Goal: Information Seeking & Learning: Understand process/instructions

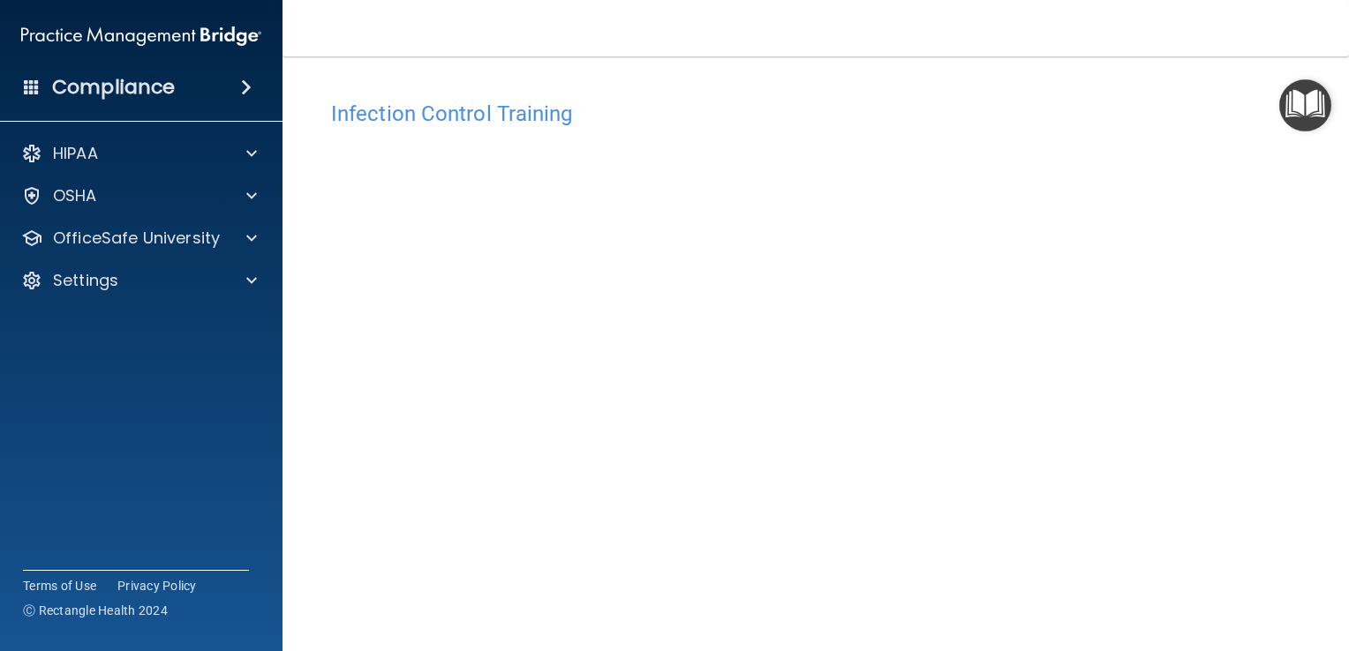
scroll to position [103, 0]
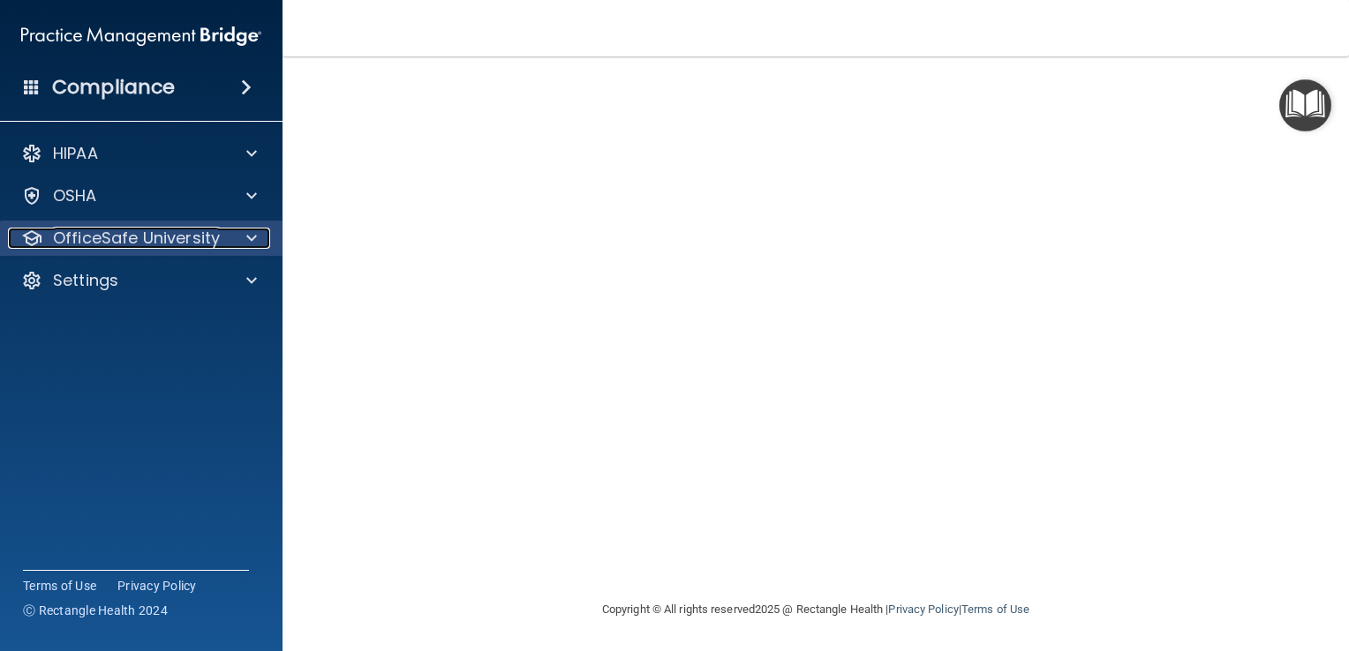
click at [117, 242] on p "OfficeSafe University" at bounding box center [136, 238] width 167 height 21
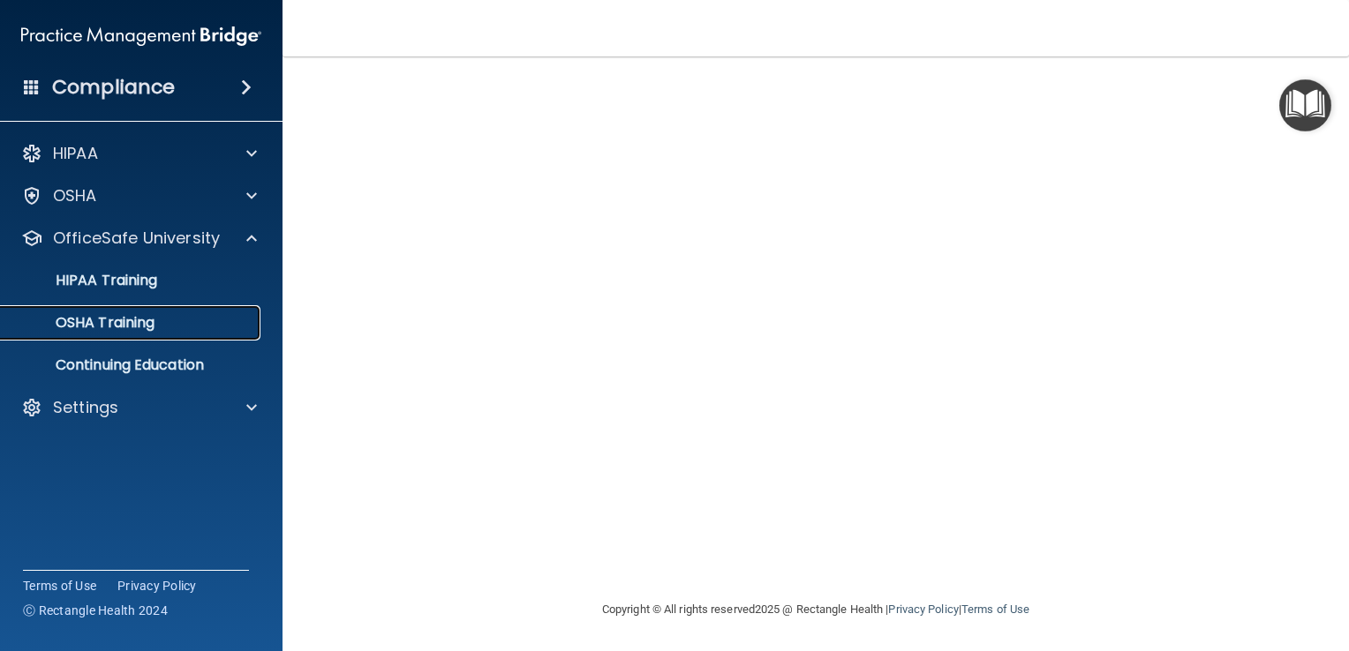
click at [127, 320] on p "OSHA Training" at bounding box center [82, 323] width 143 height 18
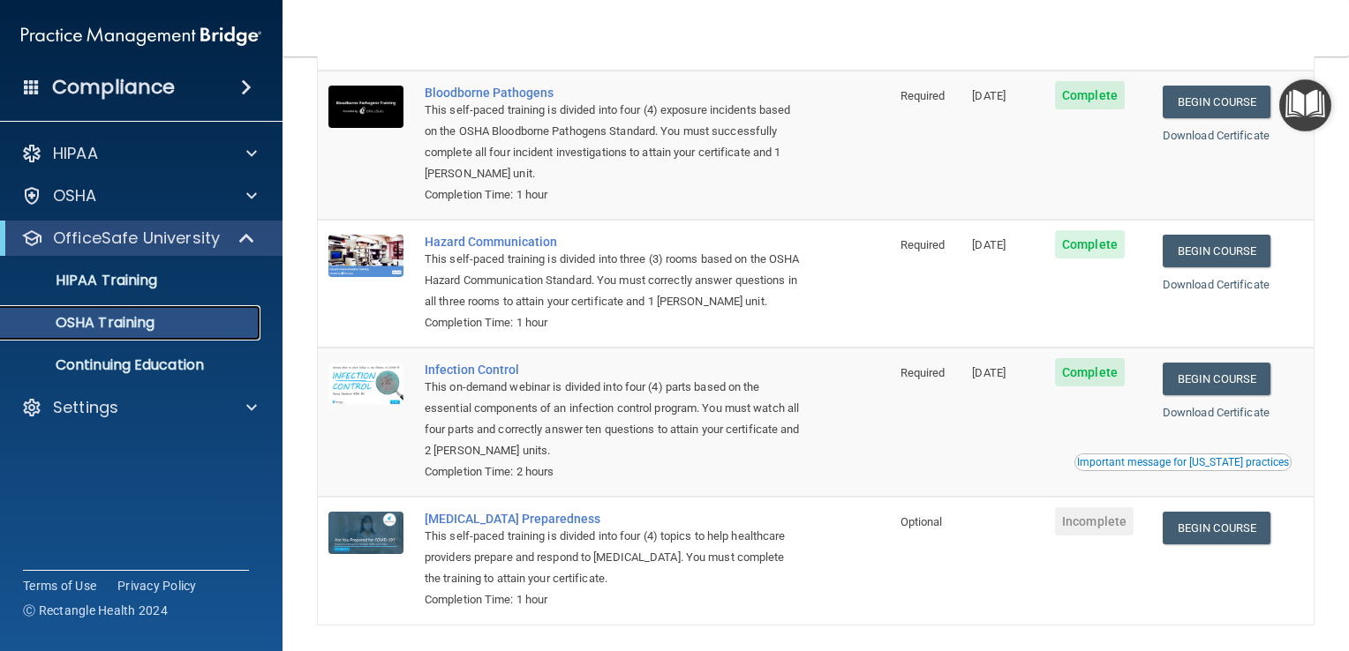
scroll to position [129, 0]
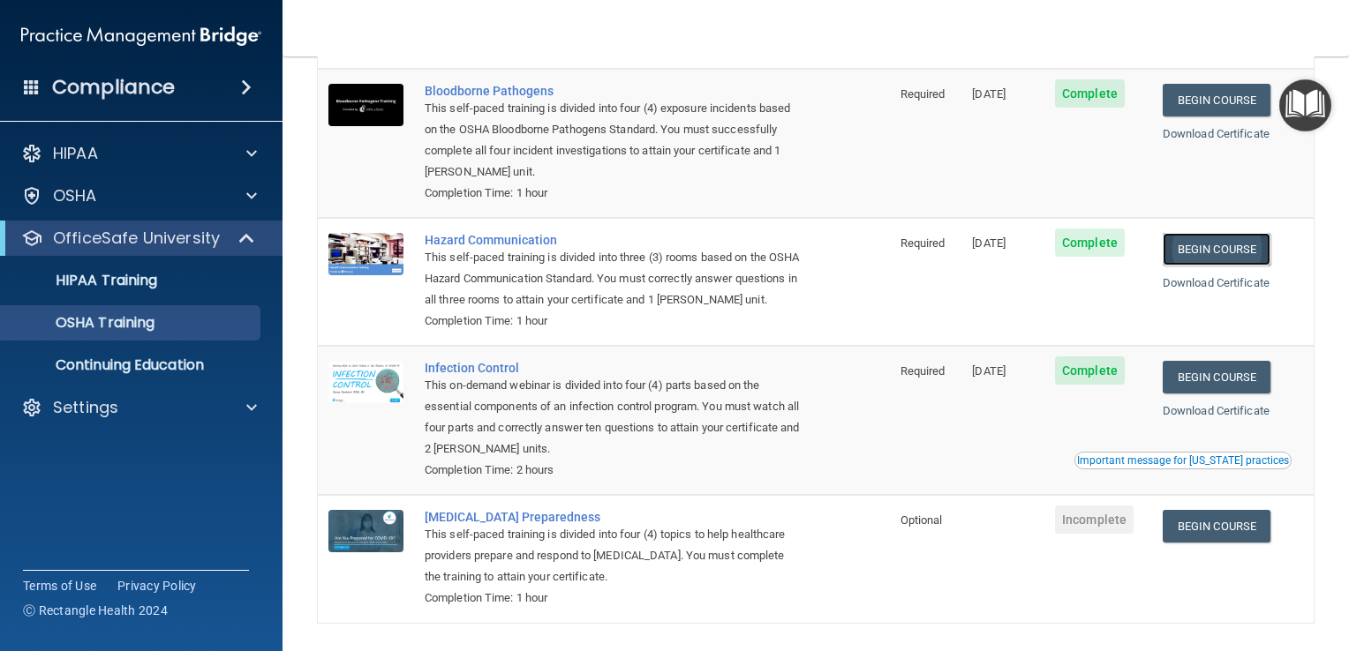
click at [1205, 252] on link "Begin Course" at bounding box center [1217, 249] width 108 height 33
click at [29, 80] on span at bounding box center [32, 87] width 16 height 16
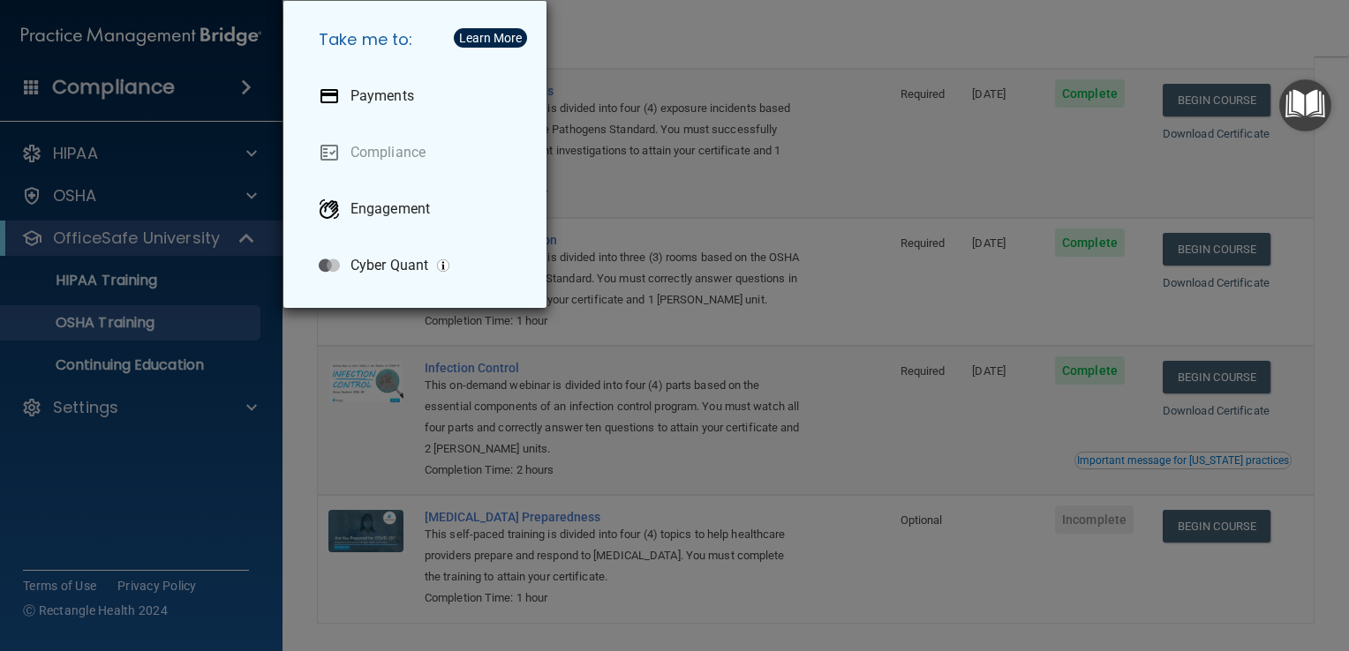
click at [82, 411] on div "Take me to: Payments Compliance Engagement Cyber Quant" at bounding box center [674, 325] width 1349 height 651
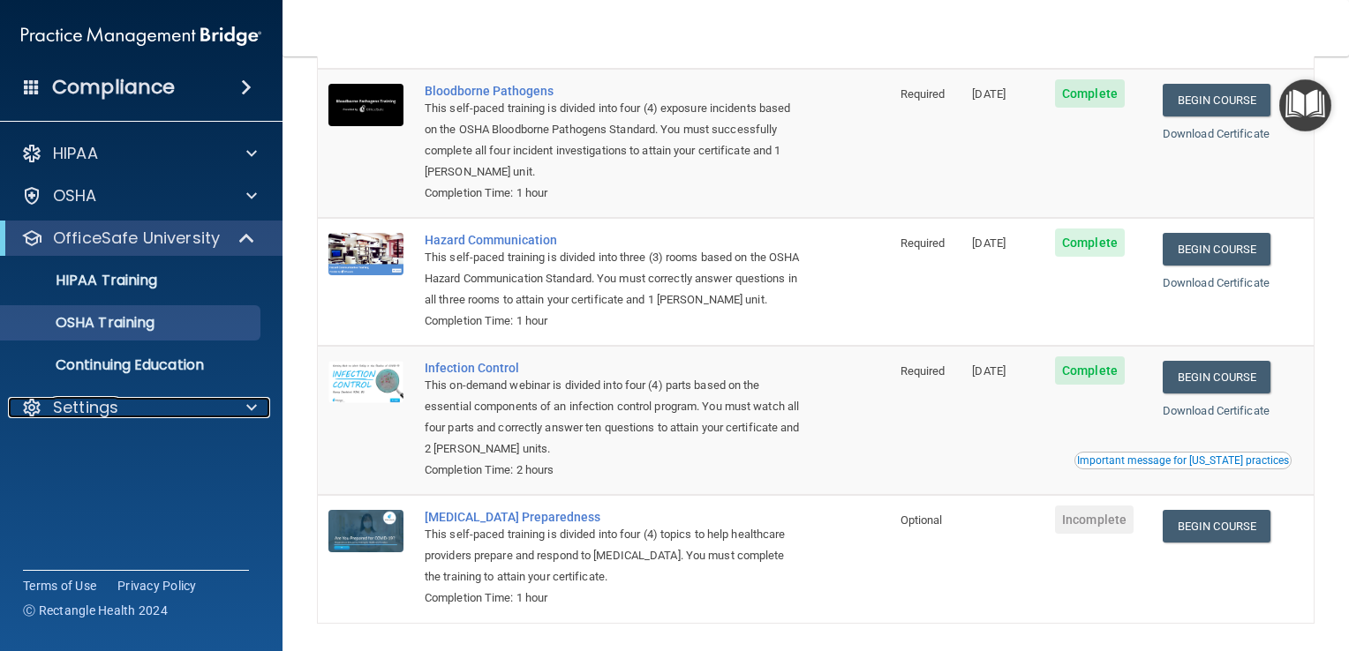
click at [82, 411] on p "Settings" at bounding box center [85, 407] width 65 height 21
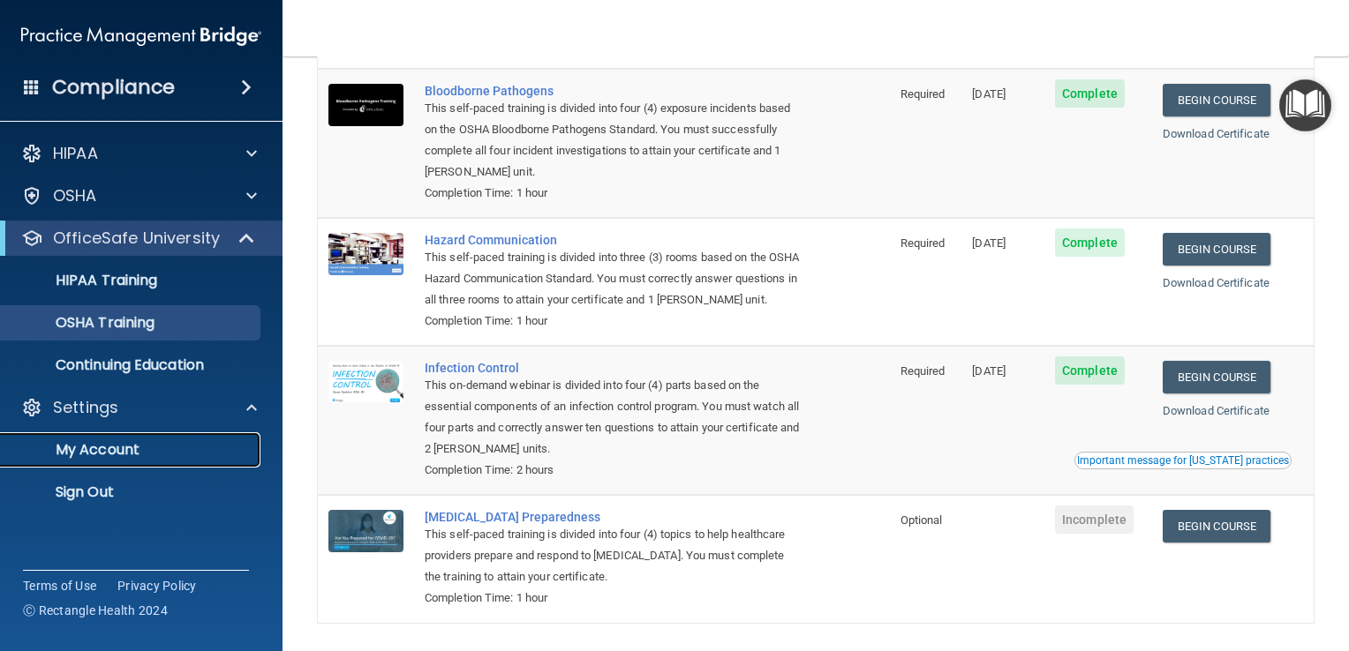
click at [96, 445] on p "My Account" at bounding box center [131, 450] width 241 height 18
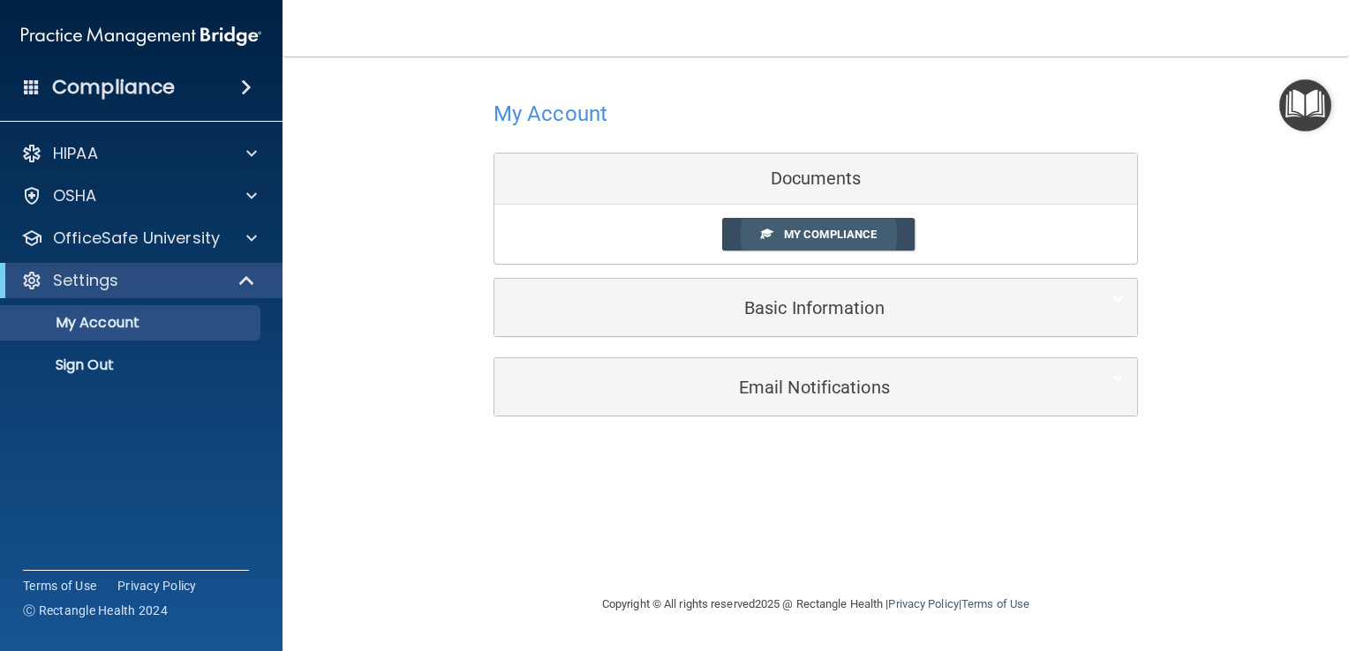
click at [827, 235] on span "My Compliance" at bounding box center [830, 234] width 93 height 13
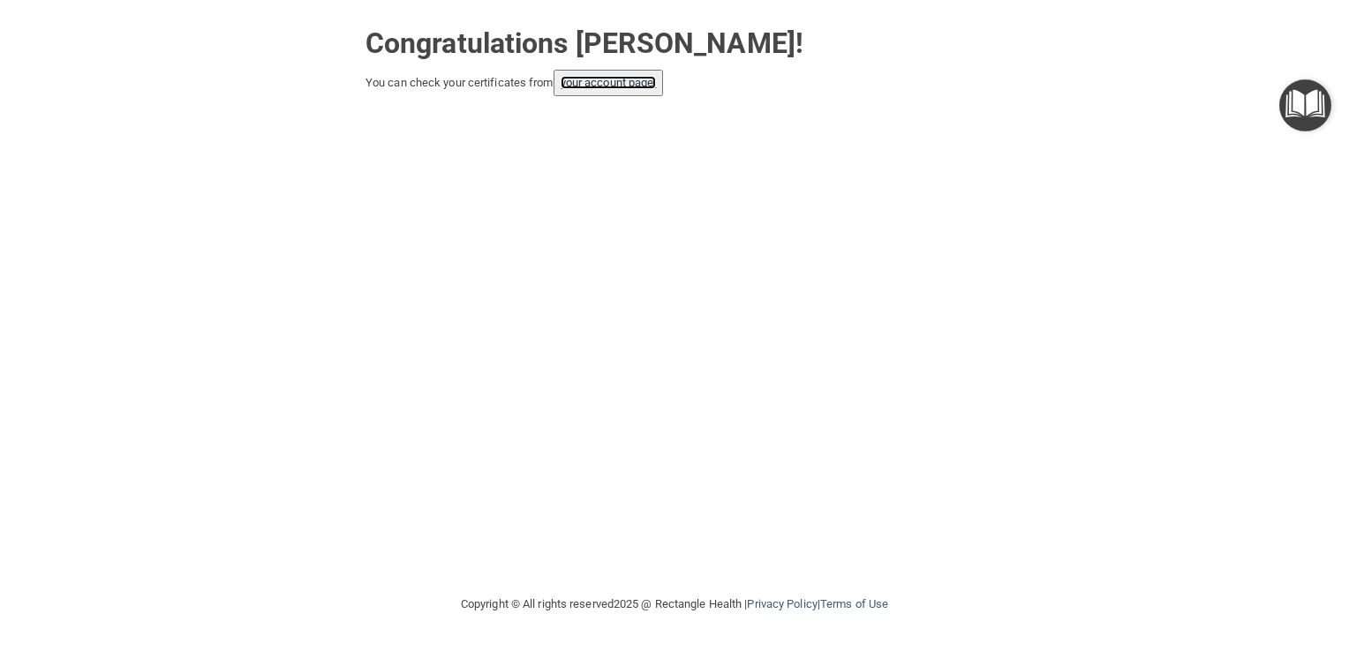
click at [601, 79] on link "your account page!" at bounding box center [609, 82] width 96 height 13
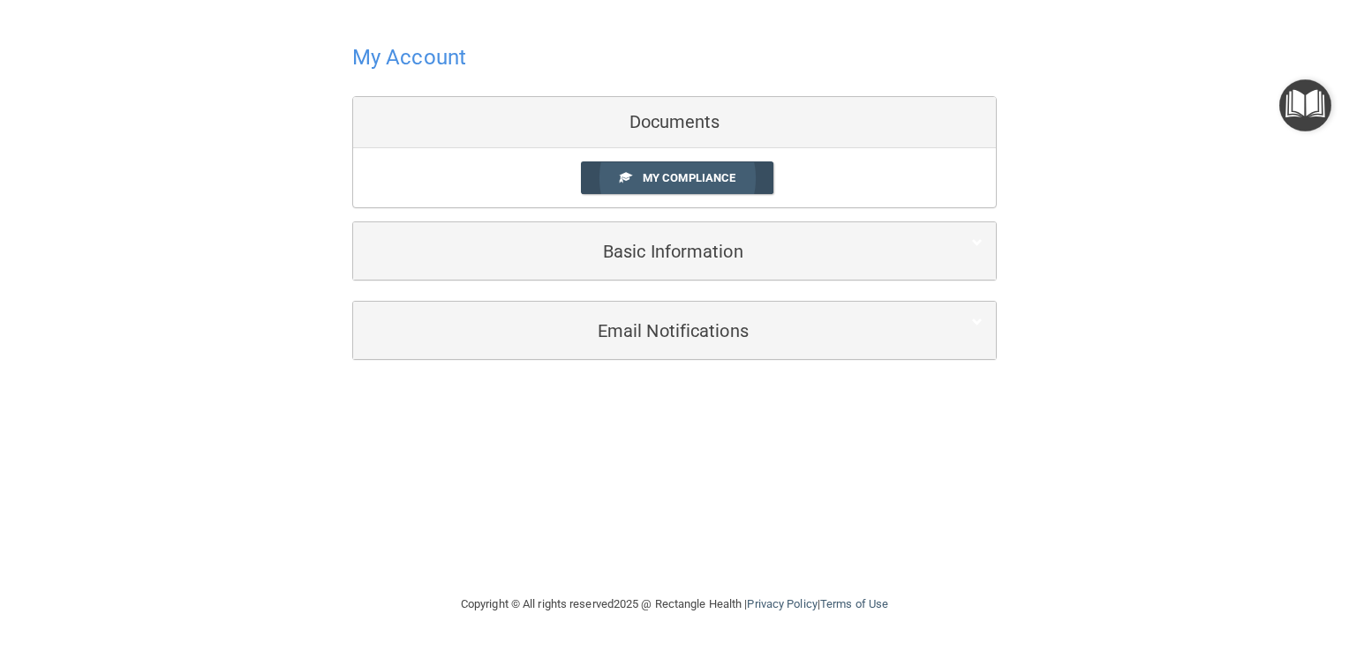
click at [685, 163] on link "My Compliance" at bounding box center [677, 178] width 193 height 33
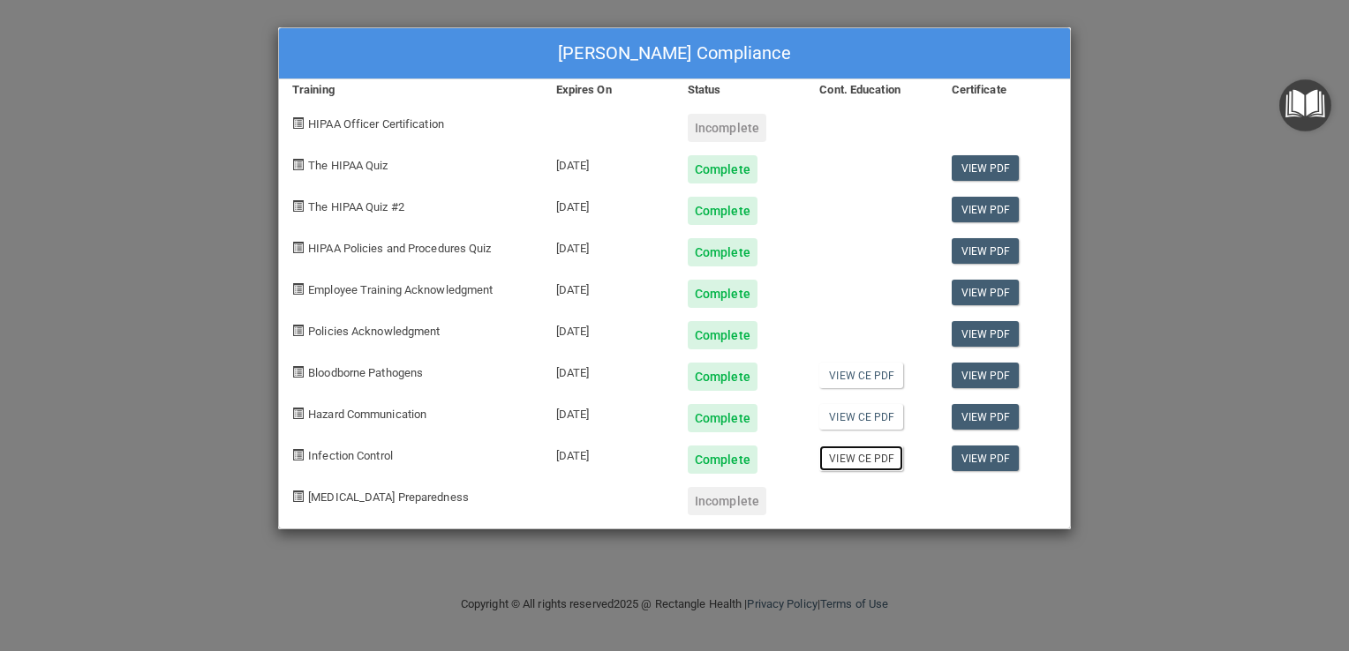
click at [871, 460] on link "View CE PDF" at bounding box center [861, 459] width 84 height 26
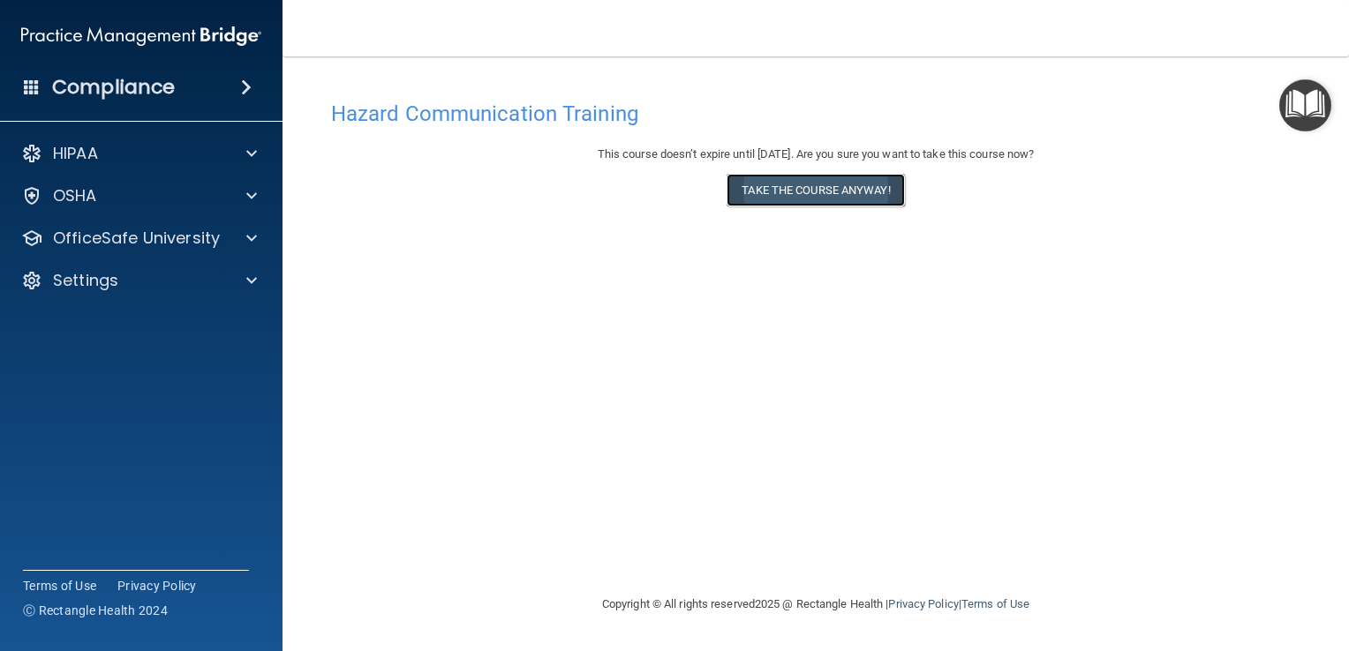
click at [801, 197] on button "Take the course anyway!" at bounding box center [814, 190] width 177 height 33
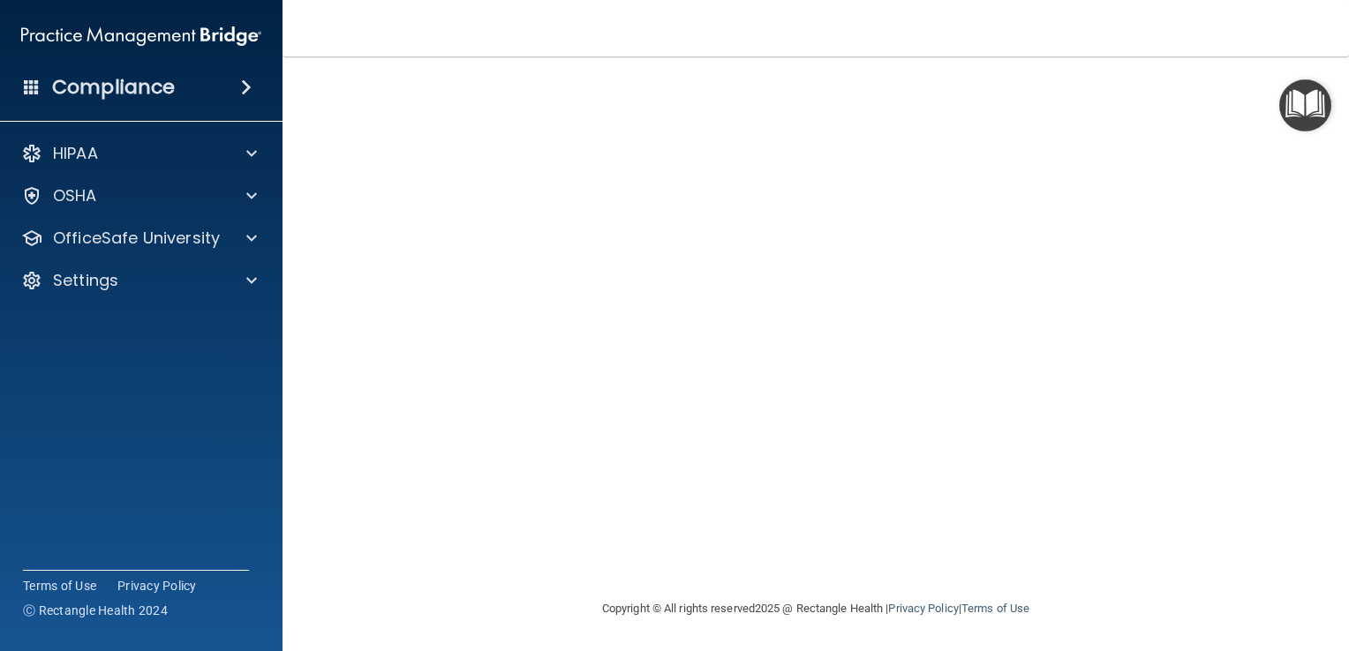
scroll to position [65, 0]
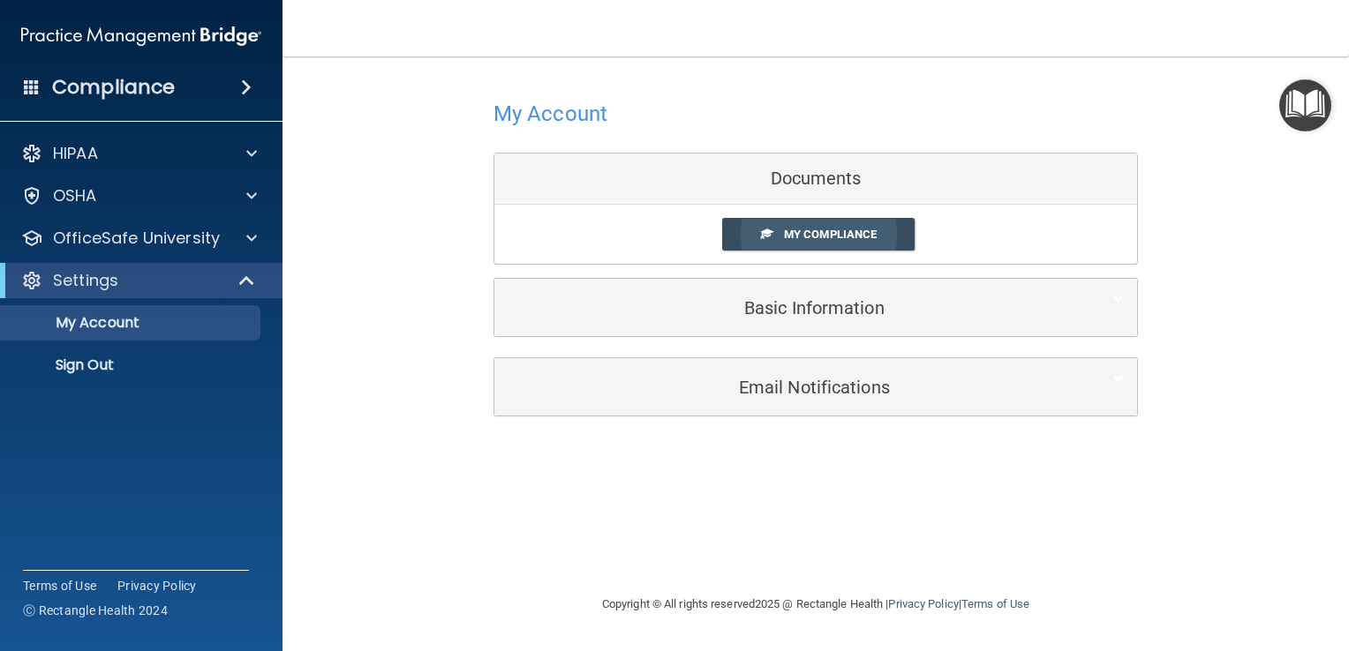
click at [832, 228] on span "My Compliance" at bounding box center [830, 234] width 93 height 13
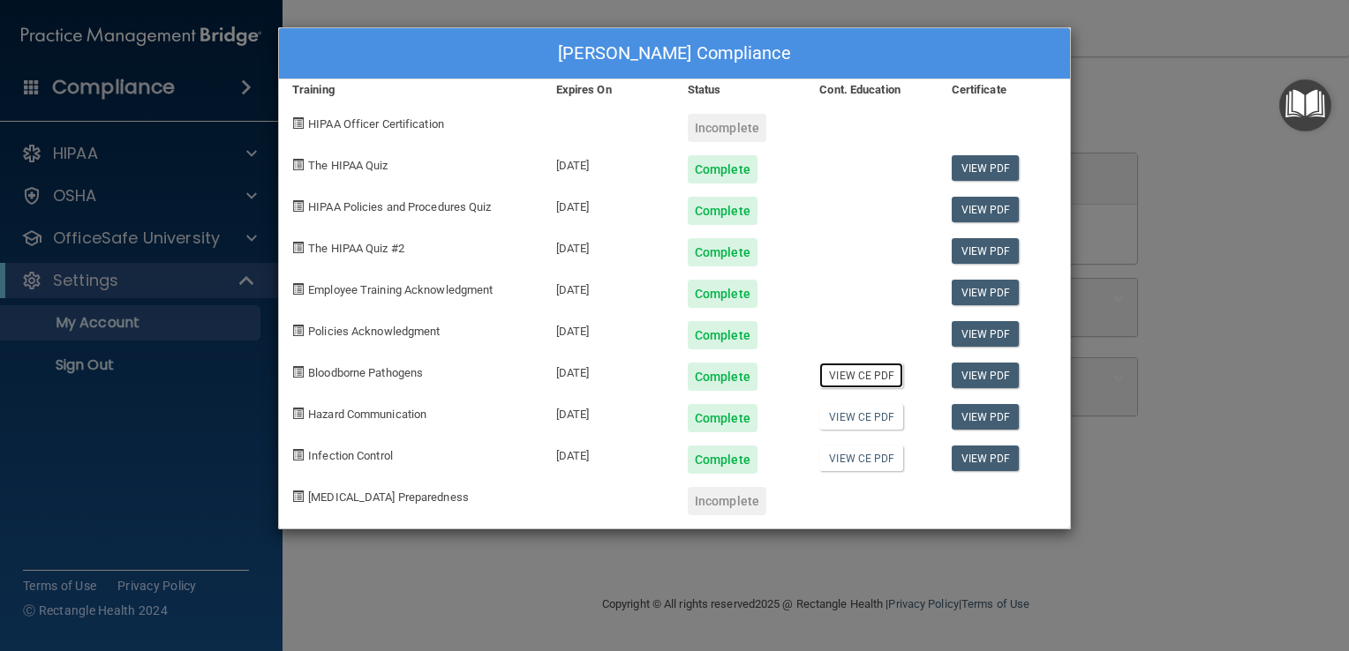
click at [862, 376] on link "View CE PDF" at bounding box center [861, 376] width 84 height 26
click at [860, 414] on link "View CE PDF" at bounding box center [861, 417] width 84 height 26
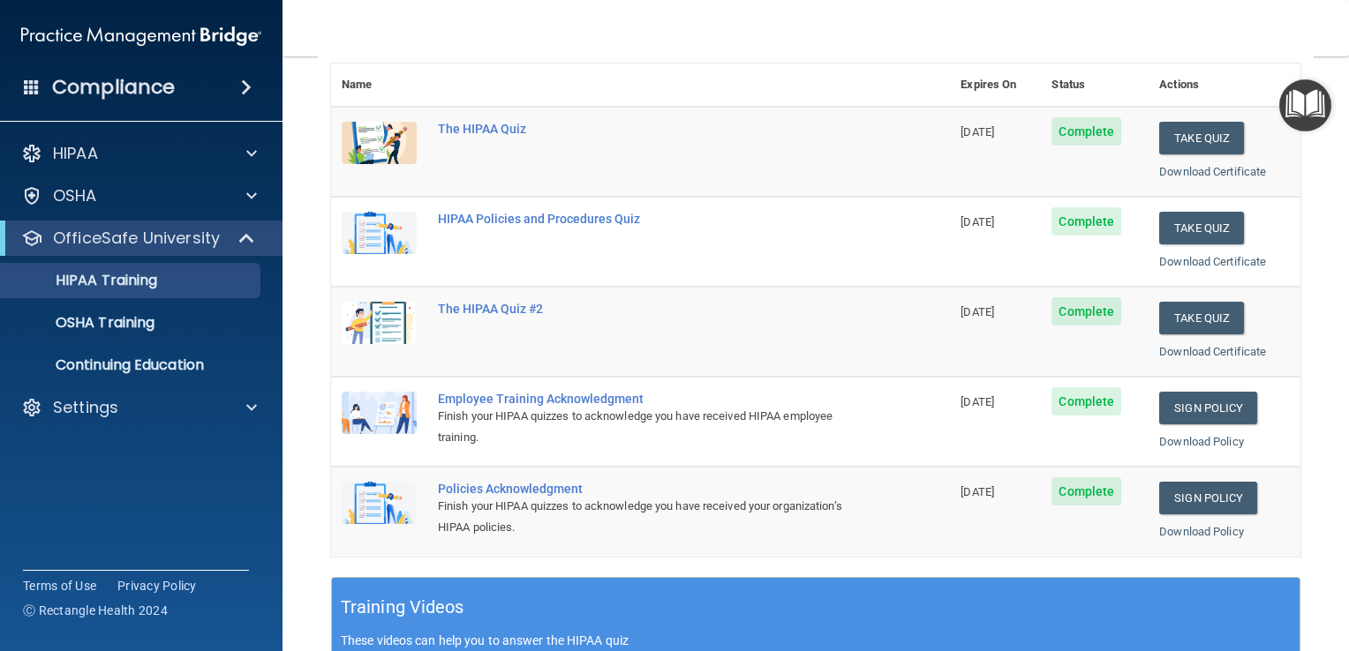
scroll to position [205, 0]
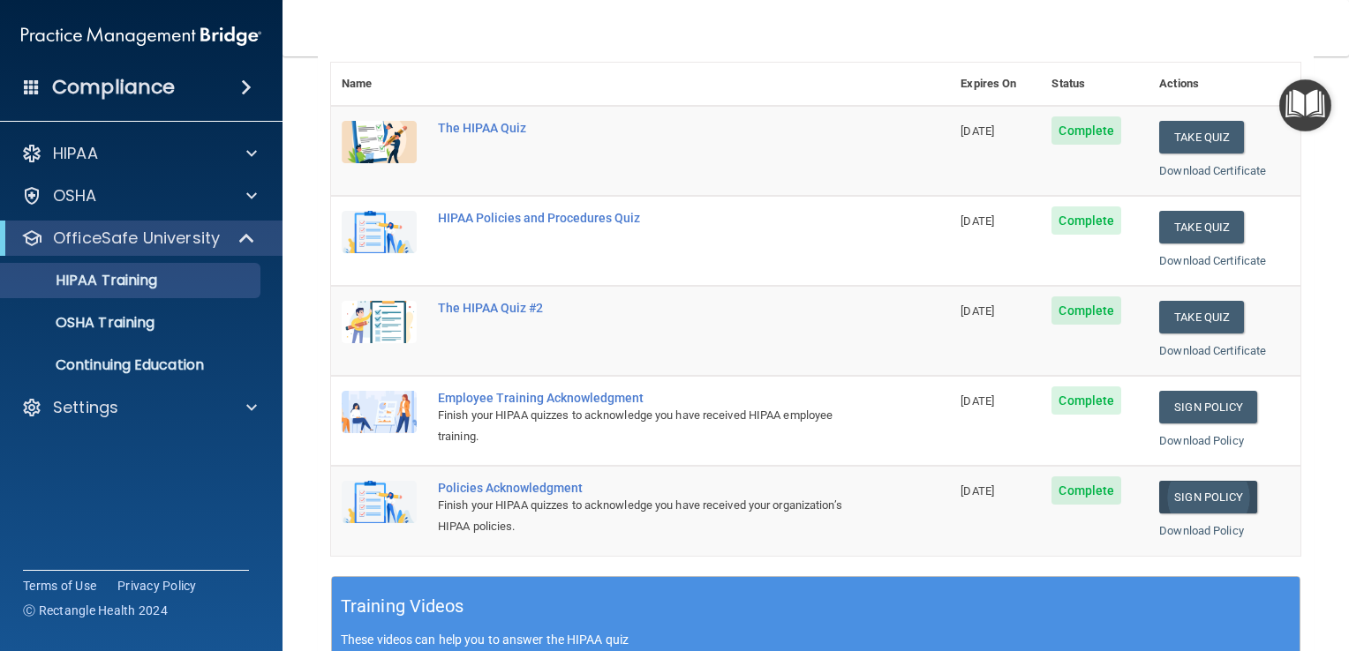
click at [1210, 489] on link "Sign Policy" at bounding box center [1208, 497] width 98 height 33
click at [1071, 493] on span "Complete" at bounding box center [1086, 491] width 70 height 28
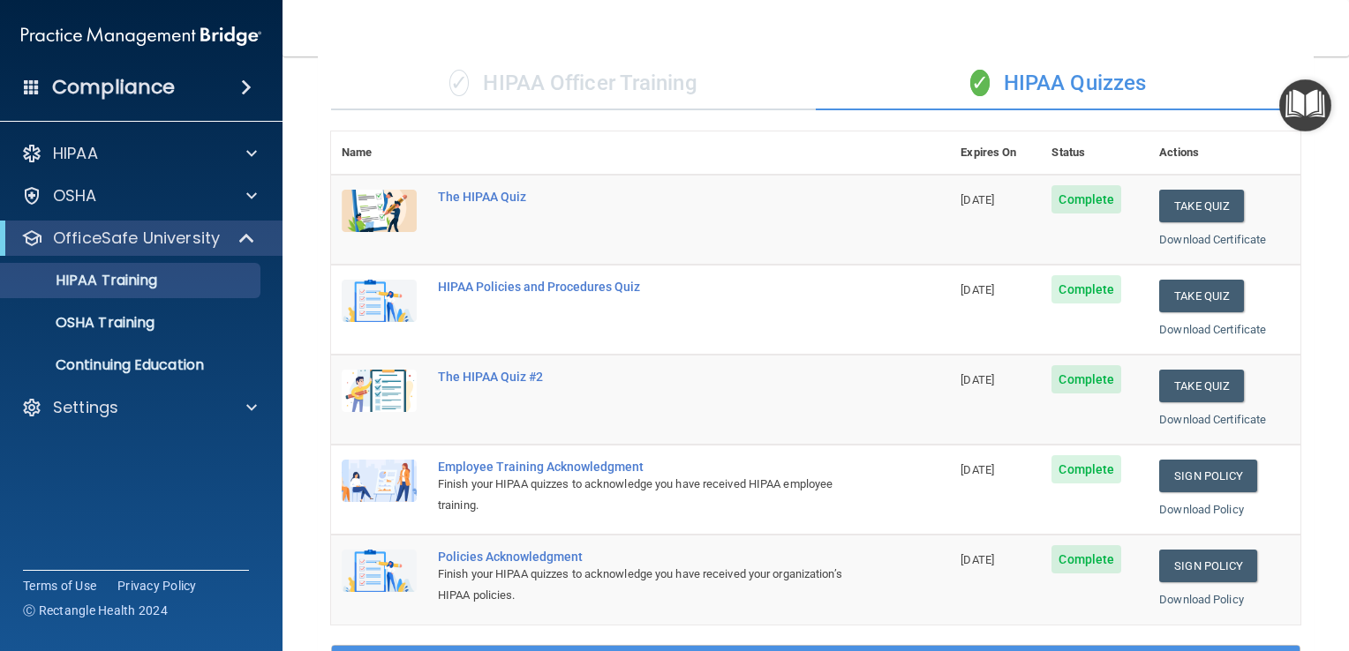
scroll to position [0, 0]
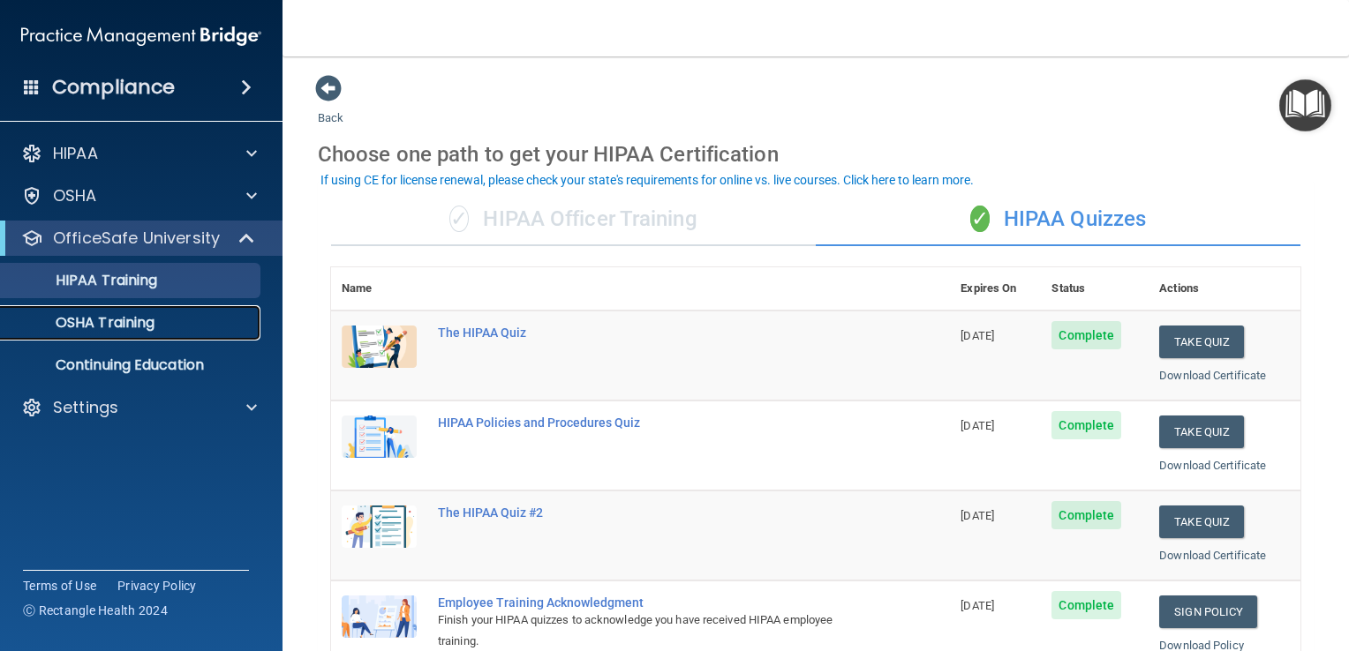
click at [132, 324] on p "OSHA Training" at bounding box center [82, 323] width 143 height 18
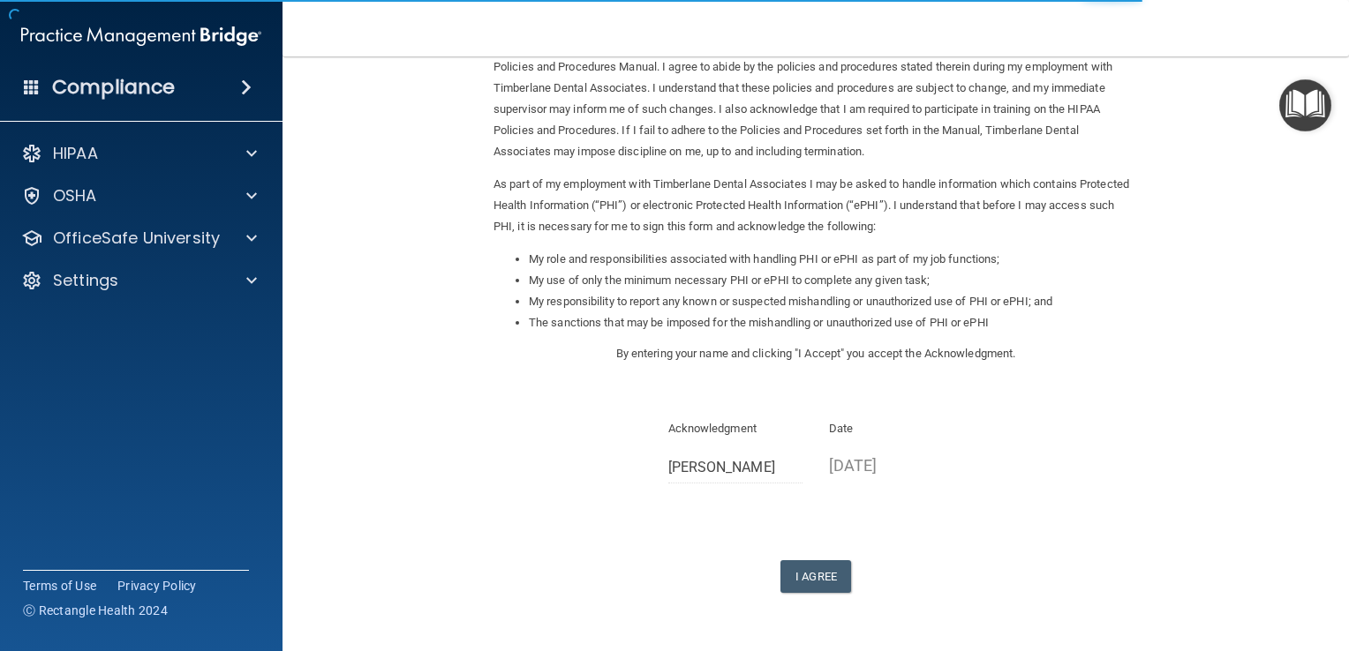
scroll to position [156, 0]
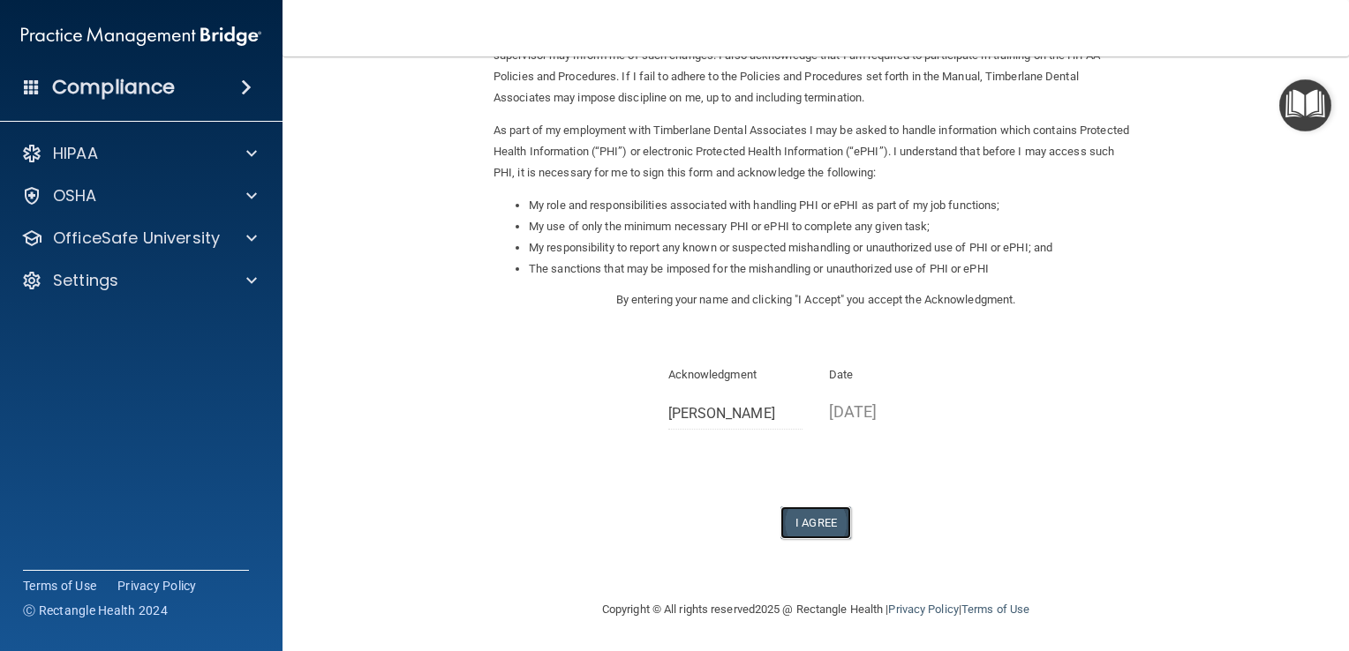
click at [825, 527] on button "I Agree" at bounding box center [815, 523] width 71 height 33
